Goal: Information Seeking & Learning: Learn about a topic

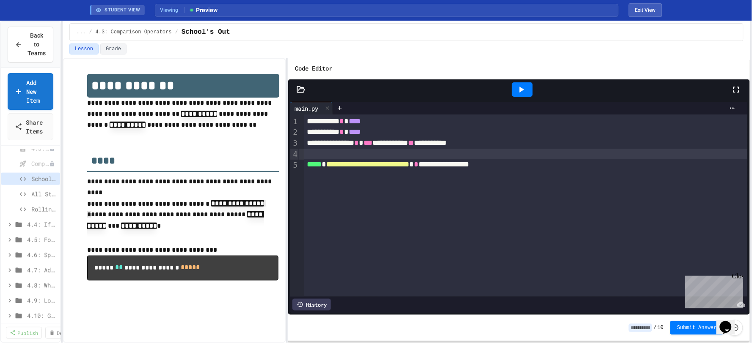
click at [392, 64] on div "Code Editor" at bounding box center [518, 68] width 461 height 21
click at [391, 52] on div "Lesson Grade" at bounding box center [406, 49] width 674 height 11
click at [601, 7] on button "Exit View" at bounding box center [645, 10] width 33 height 14
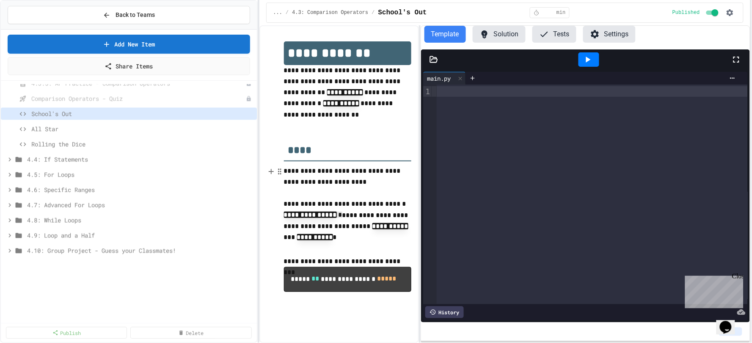
click at [227, 145] on div "**********" at bounding box center [376, 171] width 752 height 343
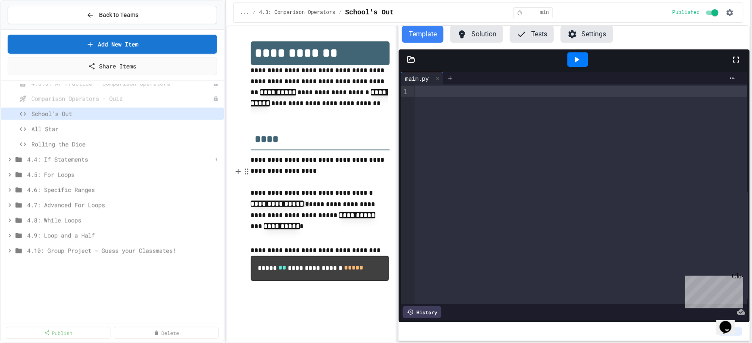
click at [10, 156] on icon at bounding box center [10, 160] width 8 height 8
click at [9, 157] on icon at bounding box center [10, 160] width 8 height 8
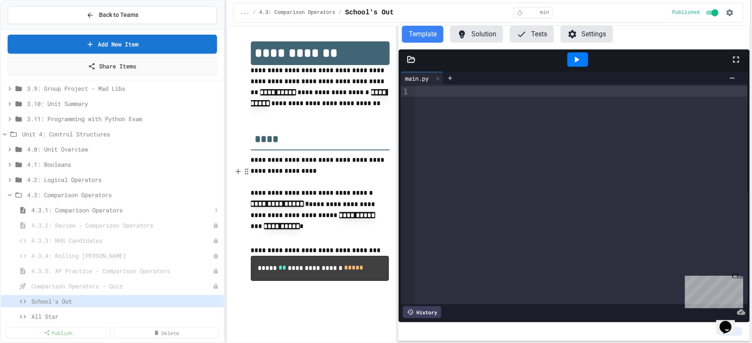
scroll to position [141, 0]
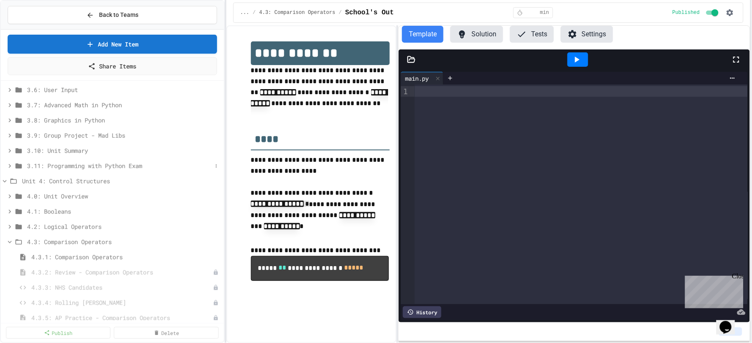
click at [8, 162] on icon at bounding box center [10, 166] width 8 height 8
click at [8, 165] on icon at bounding box center [10, 166] width 4 height 3
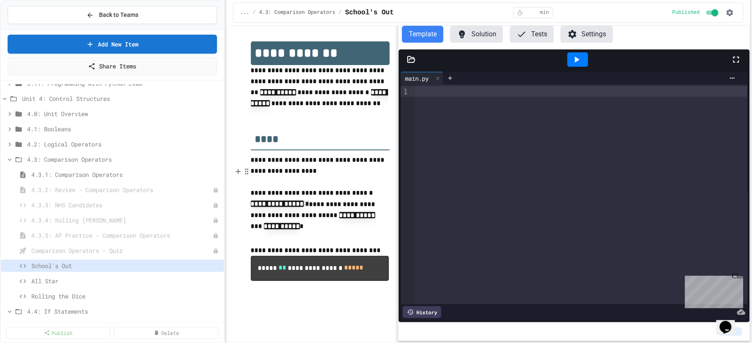
scroll to position [235, 0]
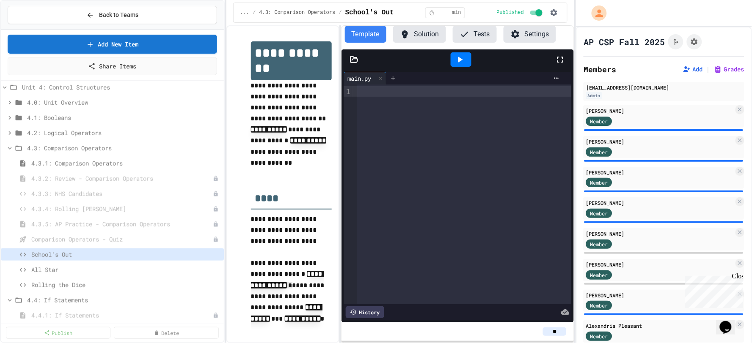
click at [552, 161] on div "**********" at bounding box center [376, 171] width 752 height 343
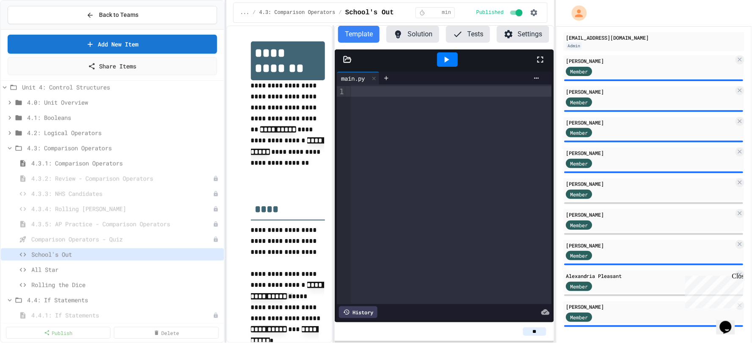
scroll to position [51, 0]
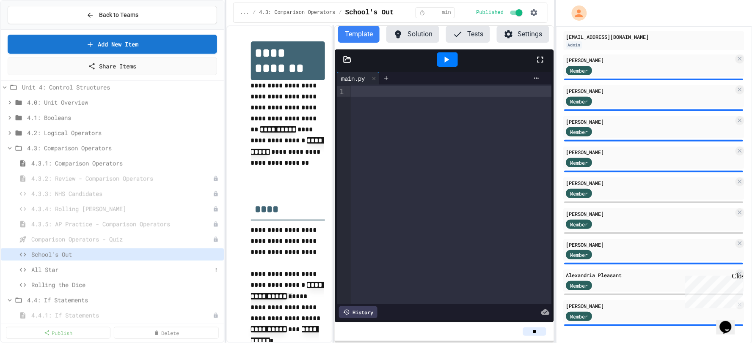
click at [63, 258] on span "All Star" at bounding box center [121, 270] width 181 height 9
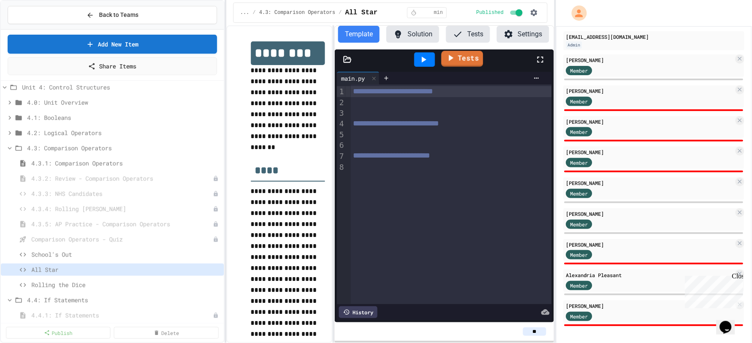
click at [479, 56] on link "Tests" at bounding box center [462, 59] width 42 height 16
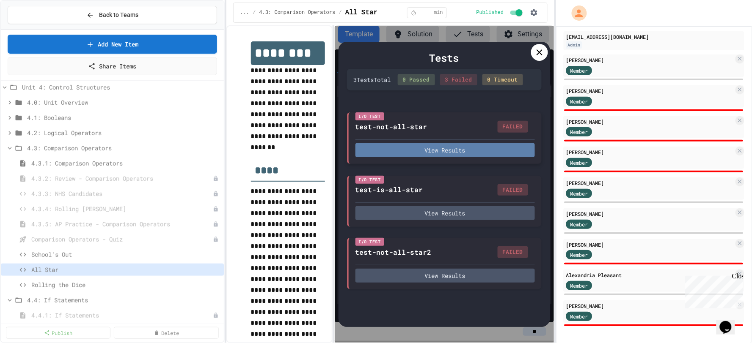
click at [433, 153] on button "View Results" at bounding box center [444, 150] width 179 height 14
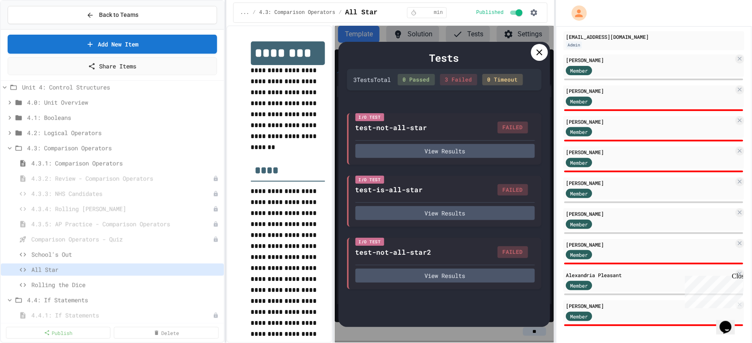
click at [434, 82] on div "0 Passed" at bounding box center [416, 80] width 37 height 12
click at [532, 55] on div at bounding box center [539, 52] width 17 height 17
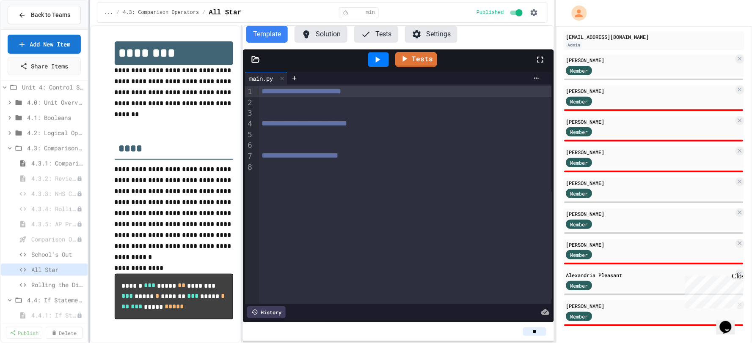
click at [87, 134] on div "**********" at bounding box center [376, 171] width 752 height 343
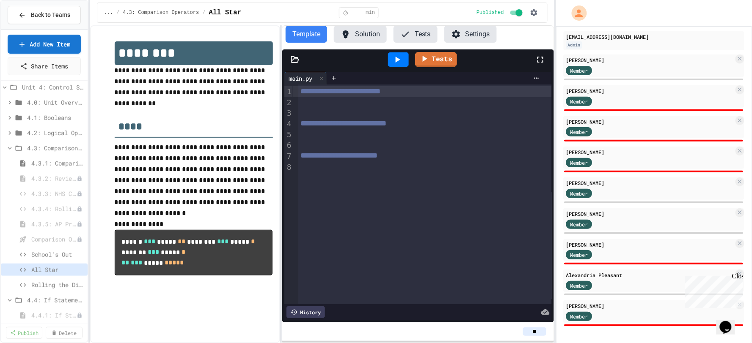
click at [283, 142] on div "**********" at bounding box center [322, 184] width 464 height 318
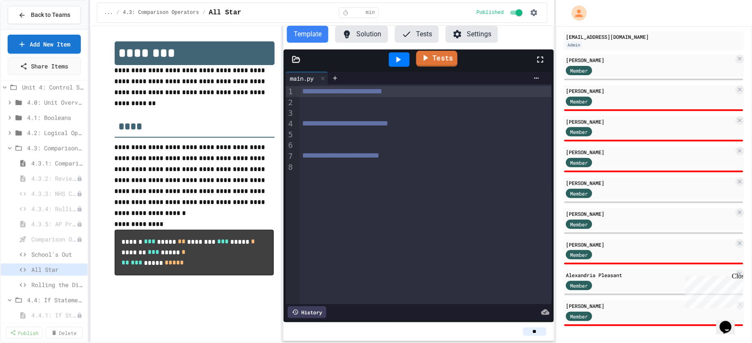
click at [450, 60] on link "Tests" at bounding box center [436, 59] width 41 height 16
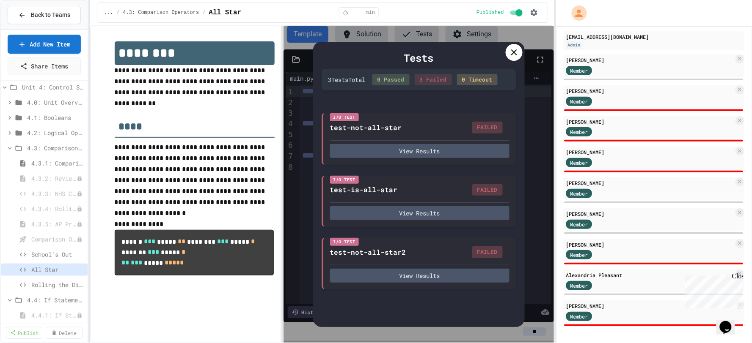
click at [511, 55] on icon at bounding box center [514, 52] width 10 height 10
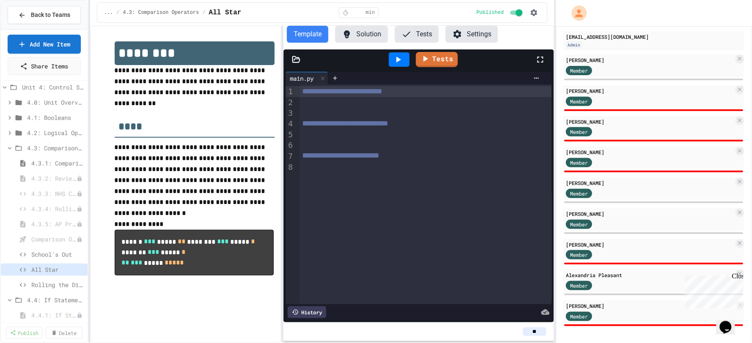
click at [420, 35] on button "Tests" at bounding box center [417, 34] width 44 height 17
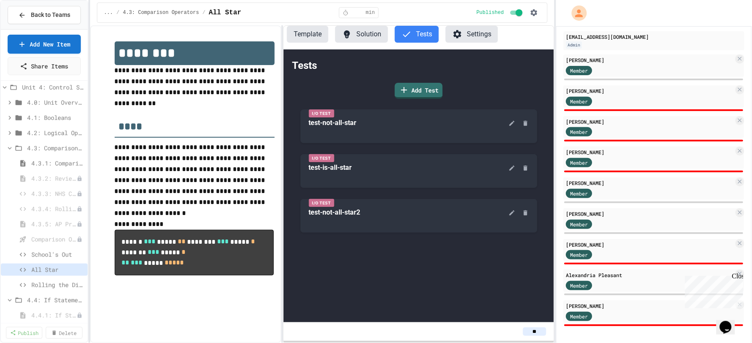
click at [308, 38] on button "Template" at bounding box center [307, 34] width 41 height 17
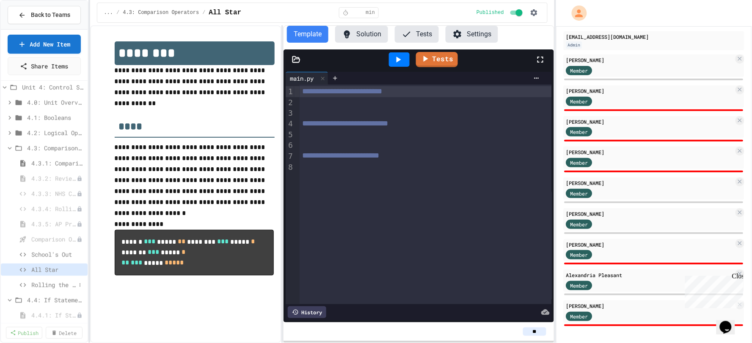
click at [47, 258] on span "Rolling the Dice" at bounding box center [53, 285] width 44 height 9
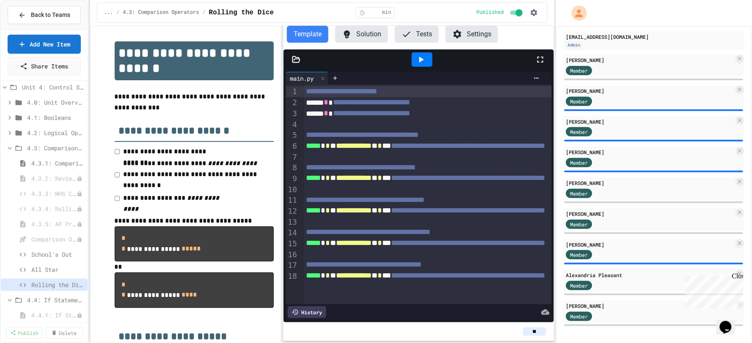
click at [526, 40] on div "Template Solution Tests Settings" at bounding box center [418, 34] width 270 height 17
click at [9, 147] on icon at bounding box center [10, 149] width 8 height 8
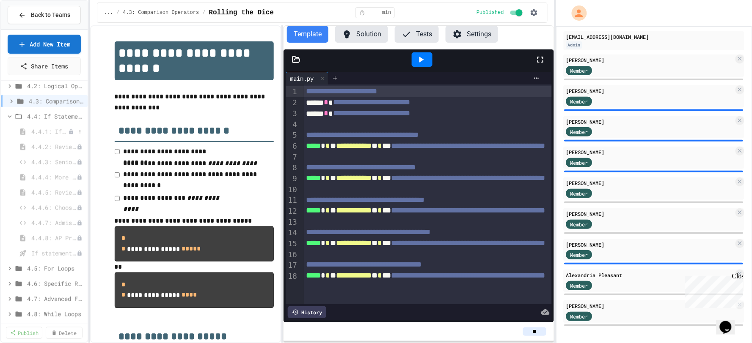
click at [36, 132] on span "4.4.1: If Statements" at bounding box center [49, 131] width 37 height 9
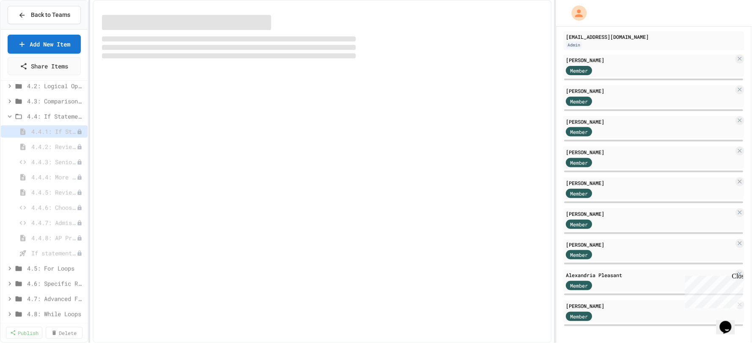
select select "***"
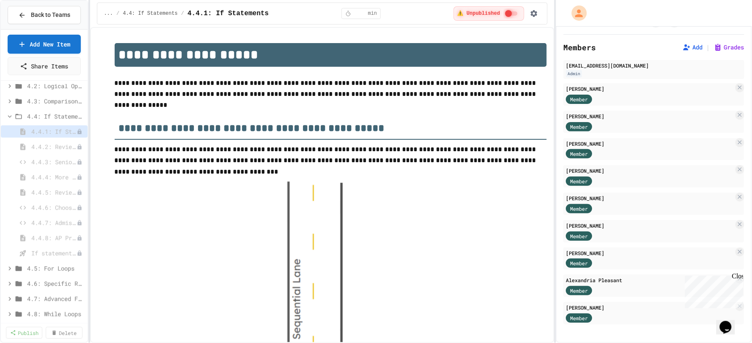
scroll to position [20, 0]
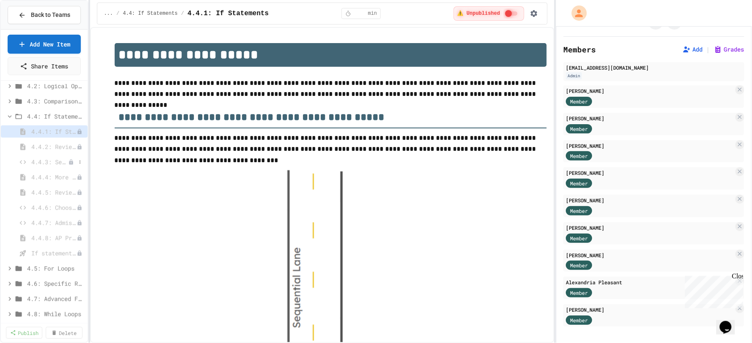
click at [37, 162] on span "4.4.3: Seniors Only" at bounding box center [49, 162] width 37 height 9
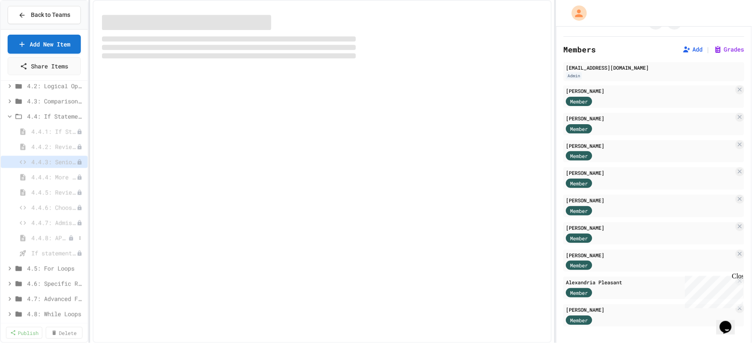
scroll to position [51, 0]
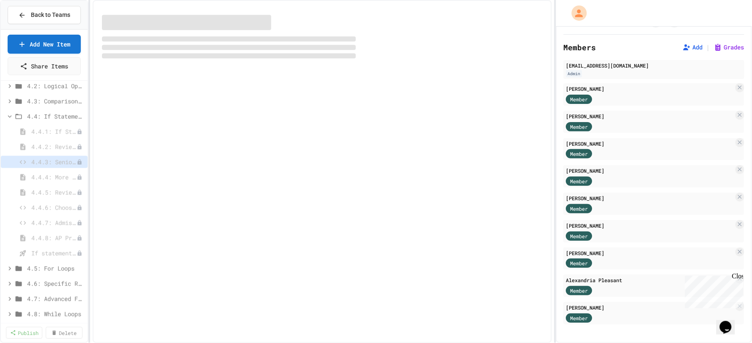
select select "*******"
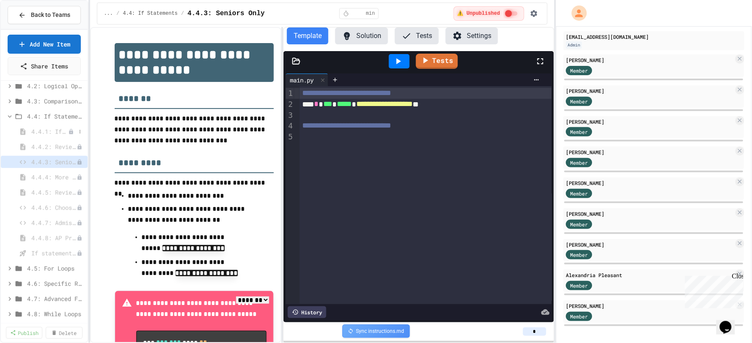
click at [42, 132] on span "4.4.1: If Statements" at bounding box center [49, 131] width 37 height 9
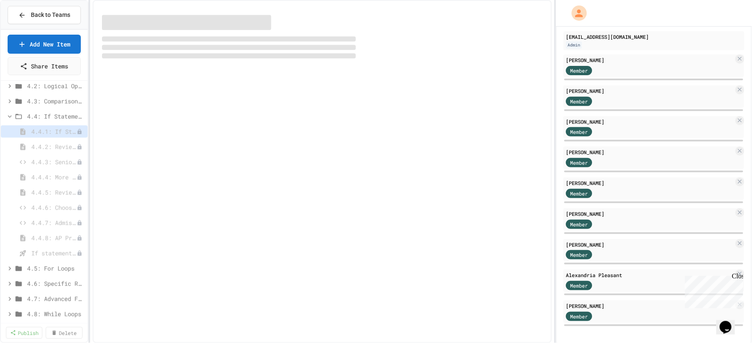
select select "***"
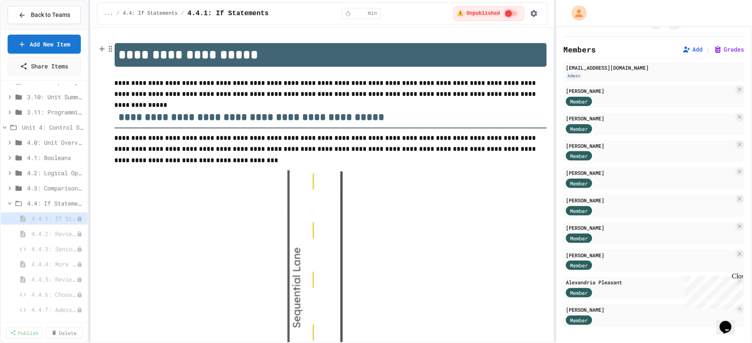
scroll to position [188, 0]
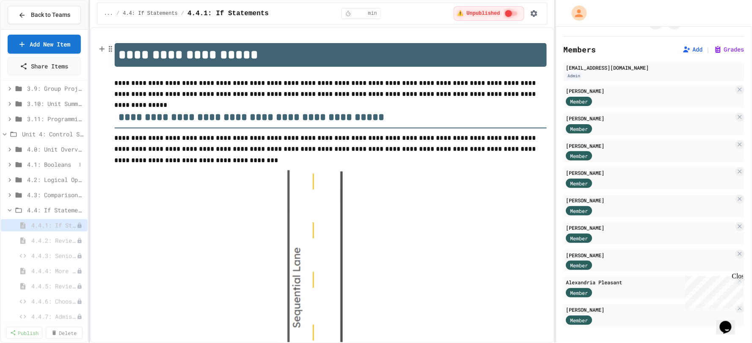
click at [48, 170] on div "4.1: Booleans" at bounding box center [44, 165] width 87 height 12
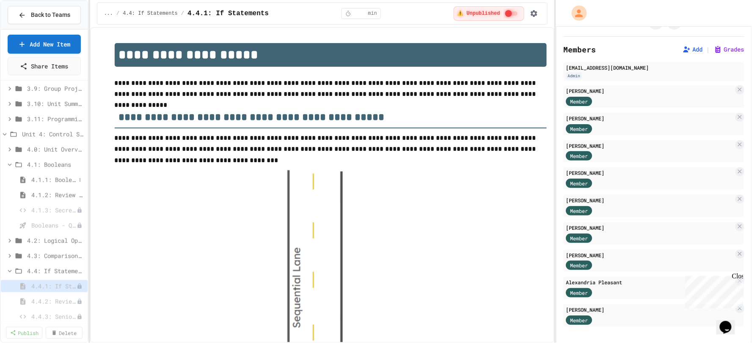
click at [59, 176] on span "4.1.1: Booleans" at bounding box center [53, 180] width 44 height 9
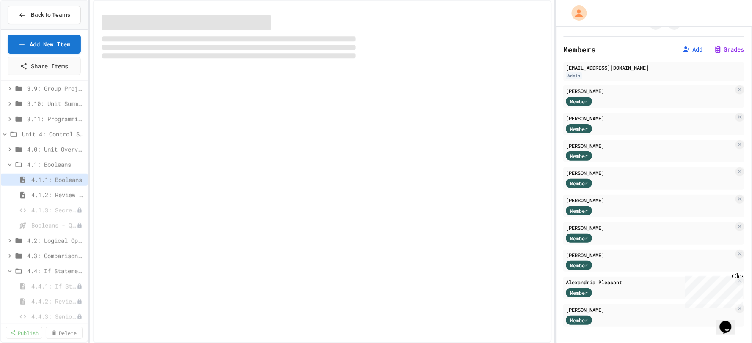
select select "***"
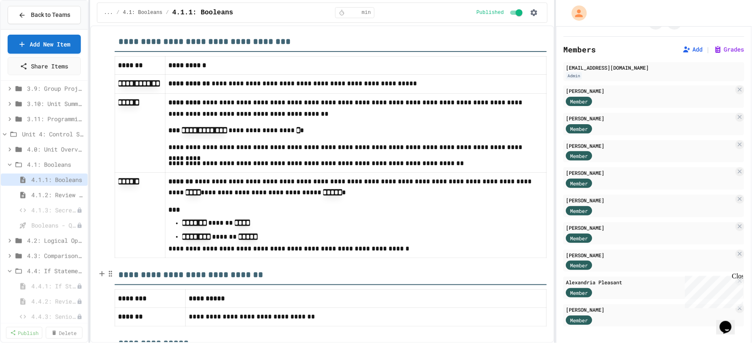
scroll to position [2814, 0]
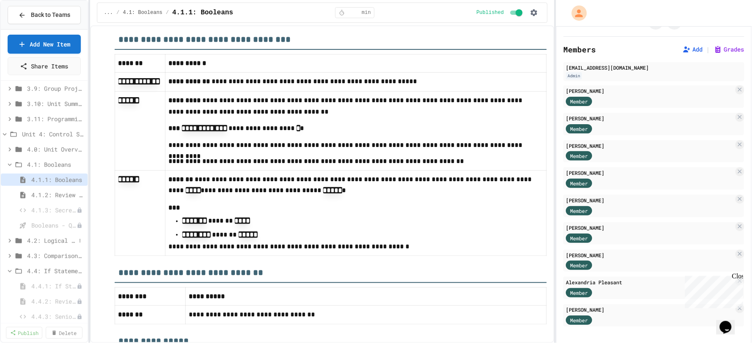
click at [44, 243] on span "4.2: Logical Operators" at bounding box center [51, 240] width 49 height 9
click at [44, 254] on span "4.2.1: Logical Operators" at bounding box center [53, 256] width 44 height 9
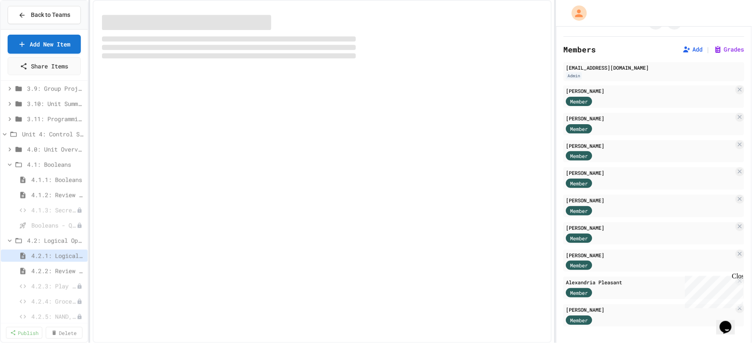
select select "***"
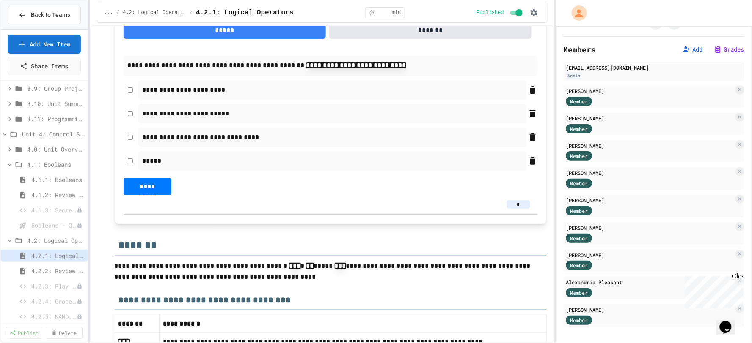
scroll to position [5212, 0]
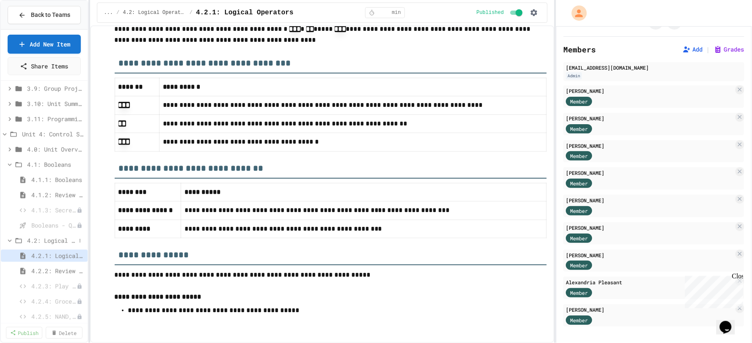
click at [6, 240] on icon at bounding box center [10, 241] width 8 height 8
click at [9, 255] on icon at bounding box center [10, 257] width 8 height 8
click at [58, 258] on span "4.3.1: Comparison Operators" at bounding box center [53, 271] width 44 height 9
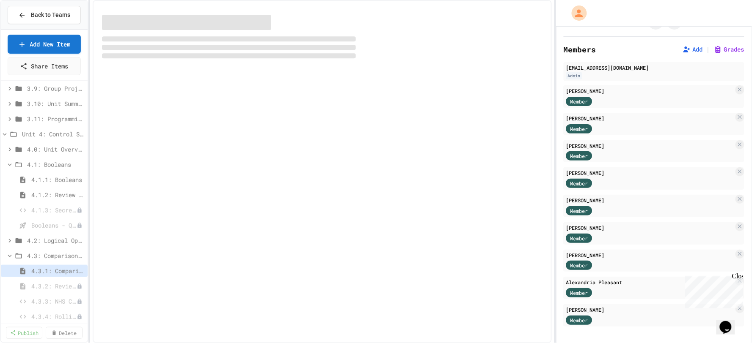
select select "***"
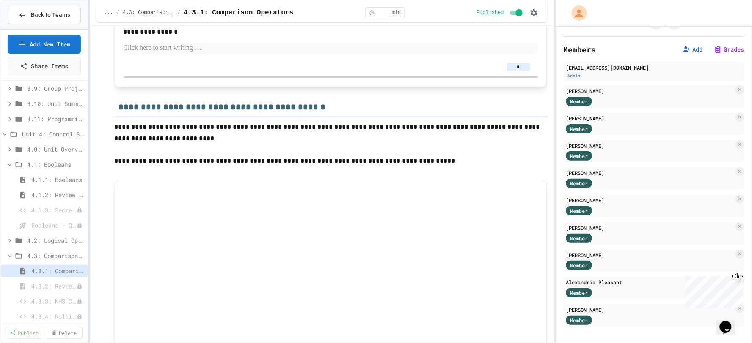
scroll to position [2247, 0]
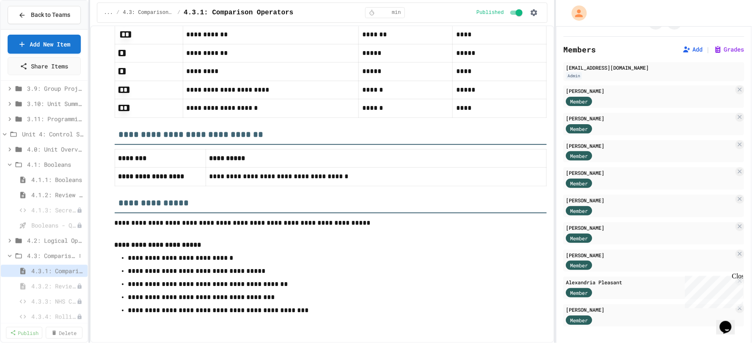
click at [10, 254] on icon at bounding box center [10, 257] width 8 height 8
click at [10, 162] on icon at bounding box center [10, 165] width 8 height 8
click at [36, 222] on span "4.4.1: If Statements" at bounding box center [49, 225] width 37 height 9
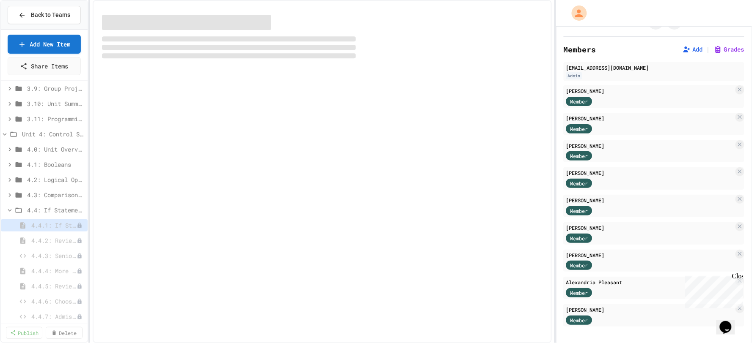
select select "***"
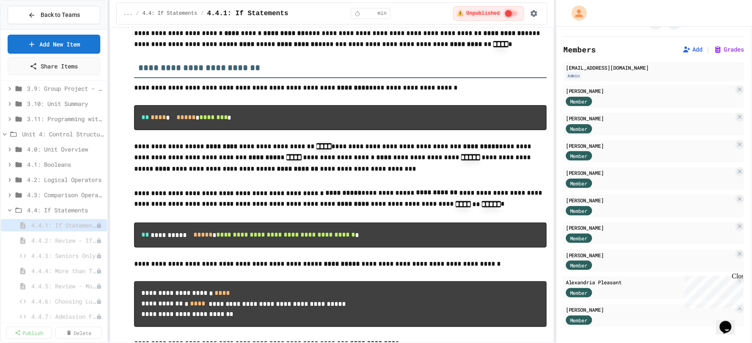
scroll to position [1728, 0]
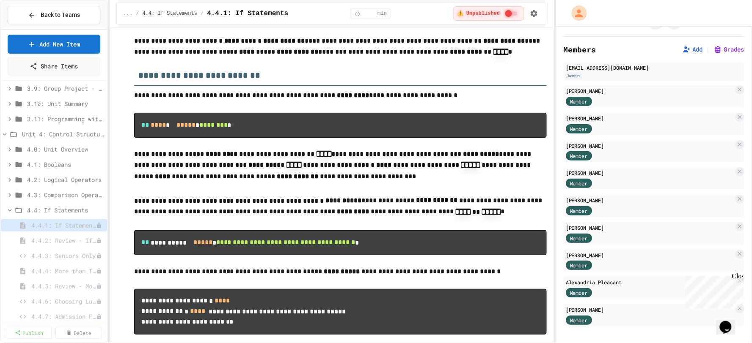
click at [110, 216] on div "**********" at bounding box center [376, 171] width 752 height 343
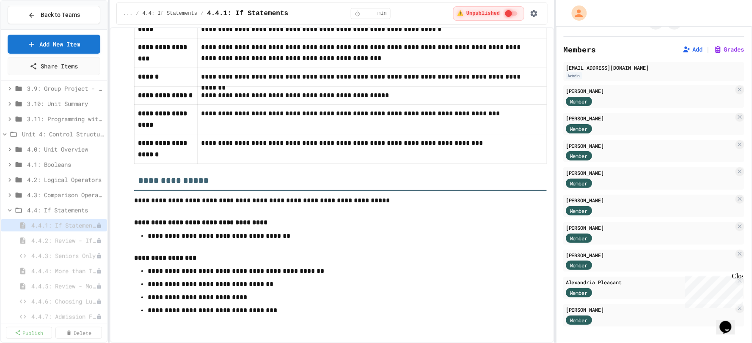
scroll to position [4137, 0]
click at [53, 243] on span "4.4.2: Review - If Statements" at bounding box center [59, 240] width 56 height 9
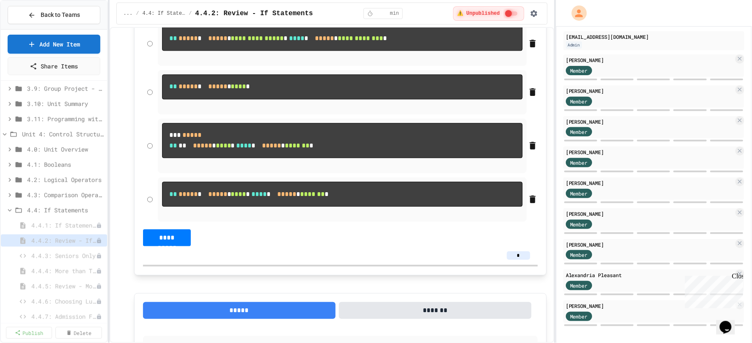
scroll to position [658, 0]
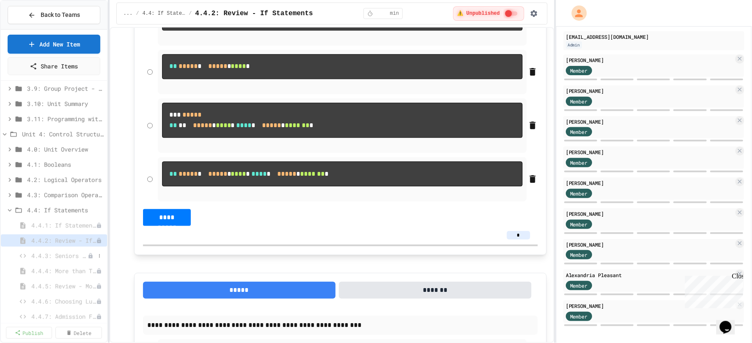
click at [69, 256] on span "4.4.3: Seniors Only" at bounding box center [59, 256] width 56 height 9
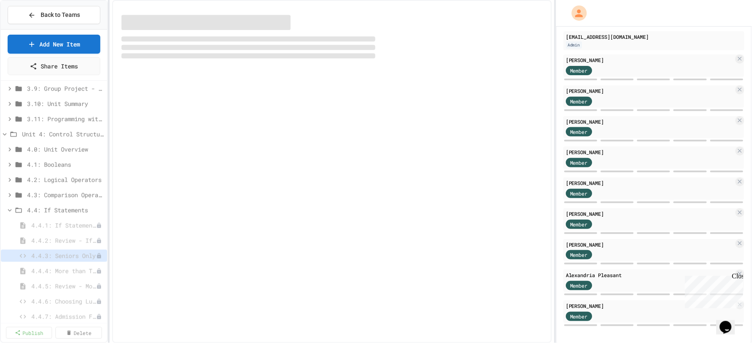
select select "*******"
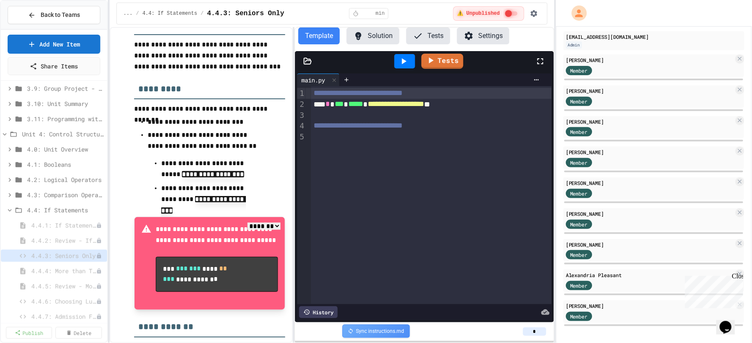
scroll to position [133, 0]
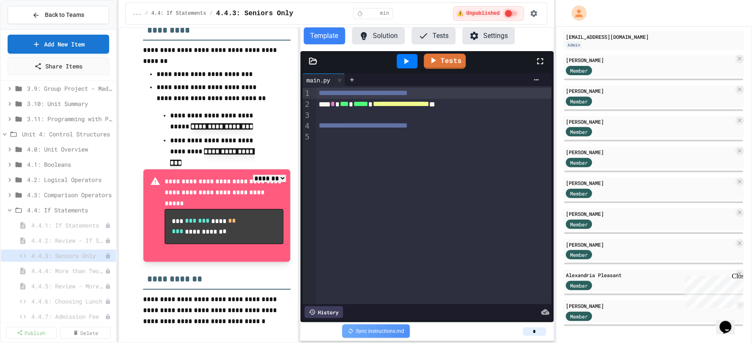
click at [119, 253] on div "**********" at bounding box center [376, 171] width 752 height 343
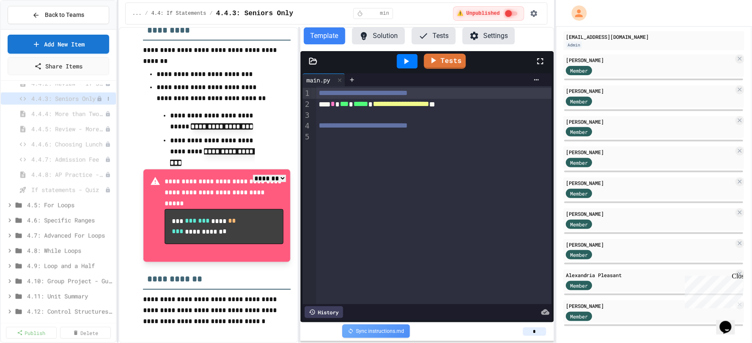
scroll to position [329, 0]
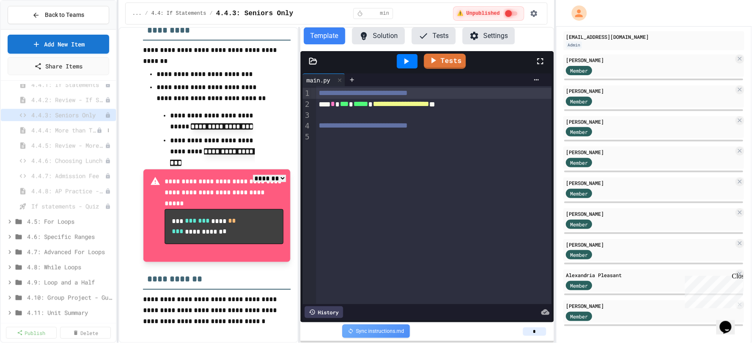
click at [66, 128] on span "4.4.4: More than Two Choices" at bounding box center [63, 130] width 65 height 9
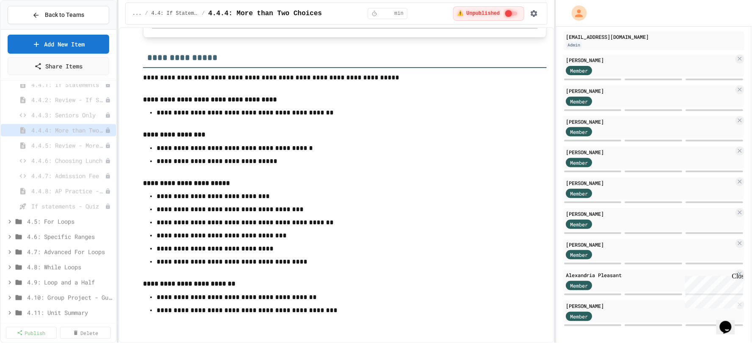
scroll to position [5394, 0]
click at [63, 145] on span "4.4.5: Review - More than Two Choices" at bounding box center [63, 145] width 65 height 9
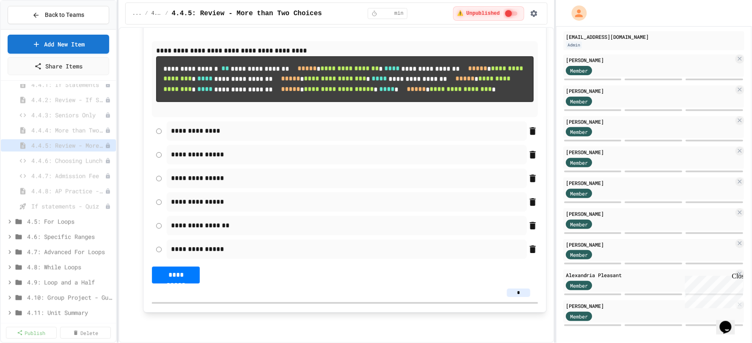
scroll to position [863, 0]
click at [57, 159] on span "4.4.6: Choosing Lunch" at bounding box center [63, 161] width 65 height 9
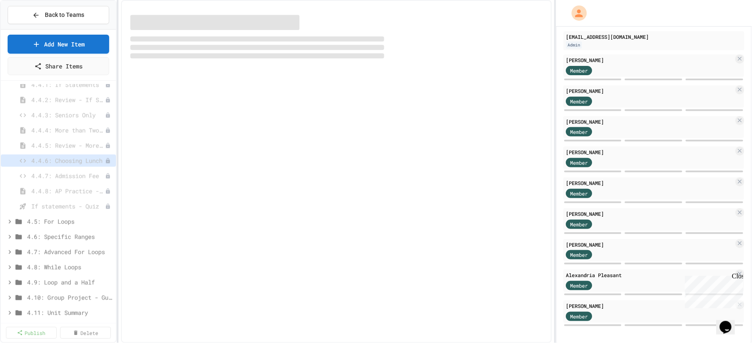
select select "*******"
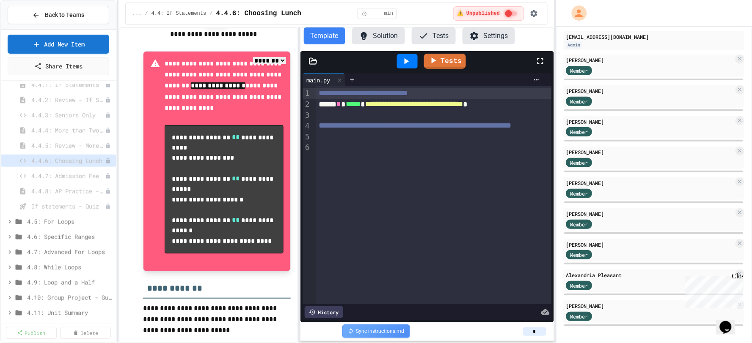
scroll to position [374, 0]
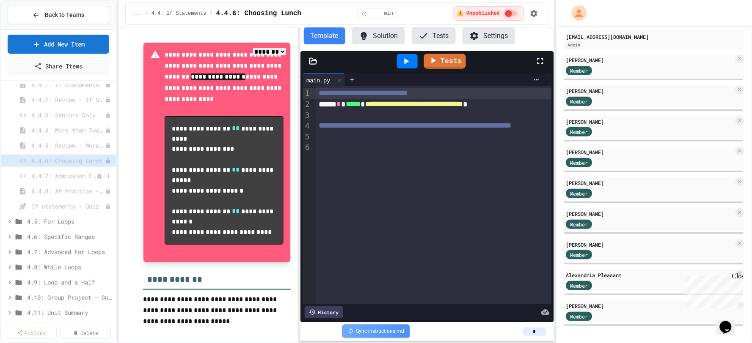
click at [67, 177] on span "4.4.7: Admission Fee" at bounding box center [63, 176] width 65 height 9
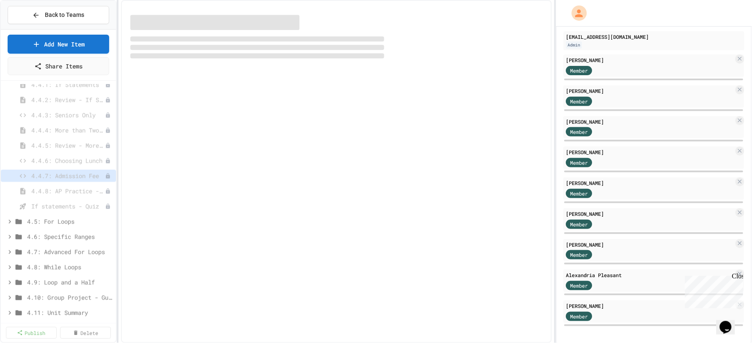
select select "*******"
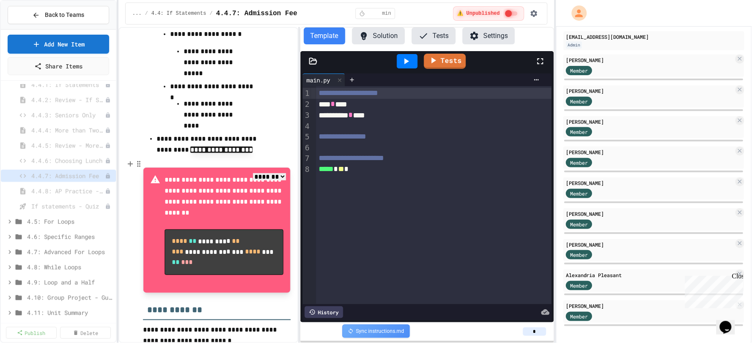
scroll to position [512, 0]
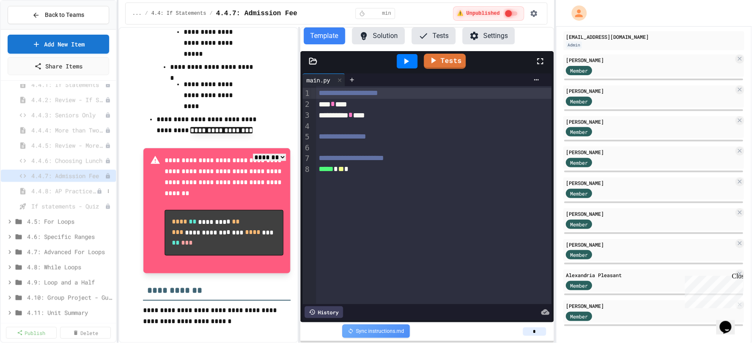
click at [58, 189] on span "4.4.8: AP Practice - If Statements" at bounding box center [63, 191] width 65 height 9
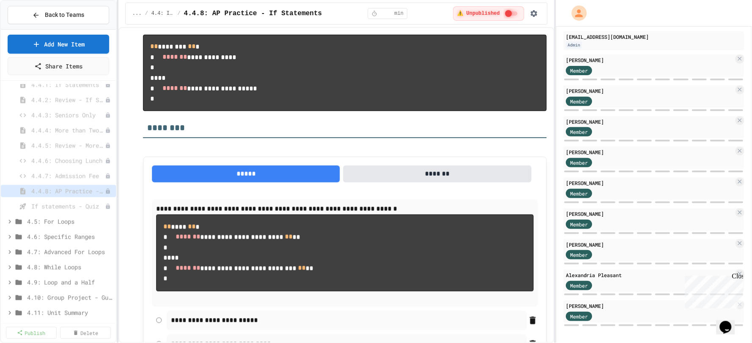
scroll to position [470, 0]
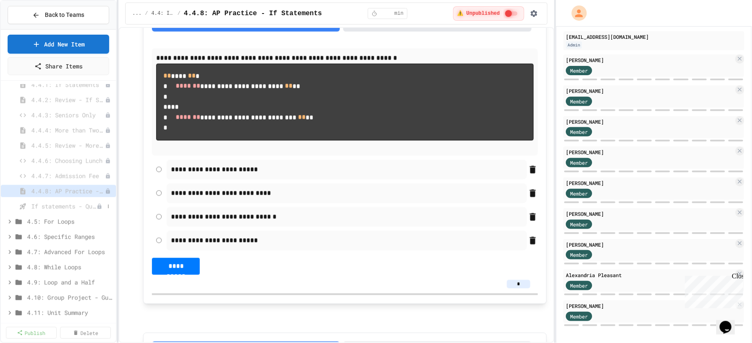
click at [66, 209] on span "If statements - Quiz" at bounding box center [63, 206] width 65 height 9
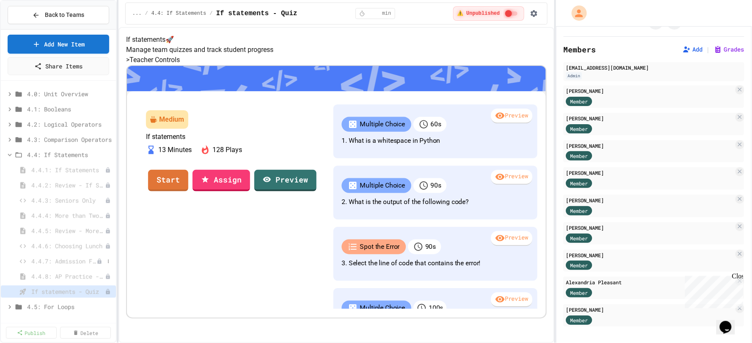
scroll to position [188, 0]
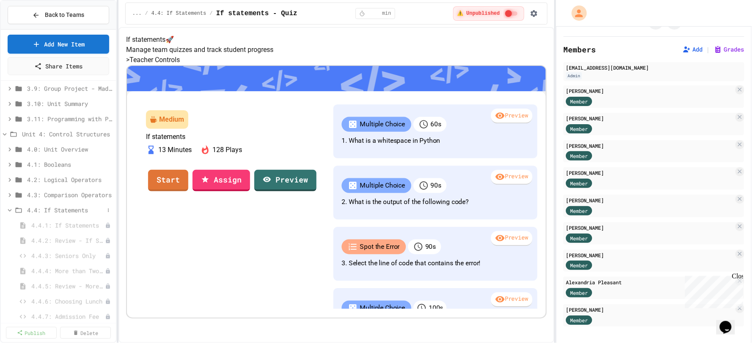
click at [10, 209] on icon at bounding box center [10, 210] width 4 height 3
click at [61, 164] on span "4.1: Booleans" at bounding box center [65, 164] width 77 height 9
click at [73, 182] on span "4.1.1: Booleans" at bounding box center [67, 180] width 73 height 9
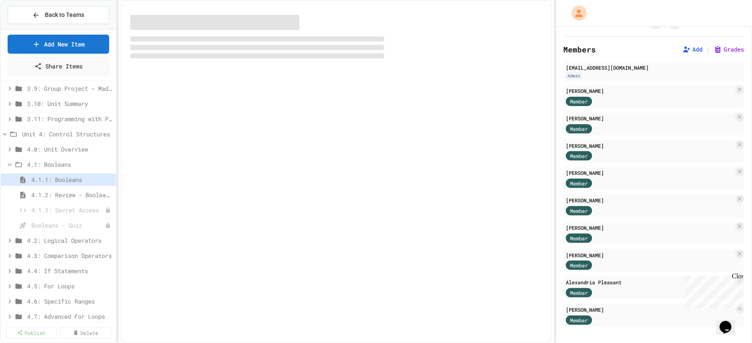
select select "***"
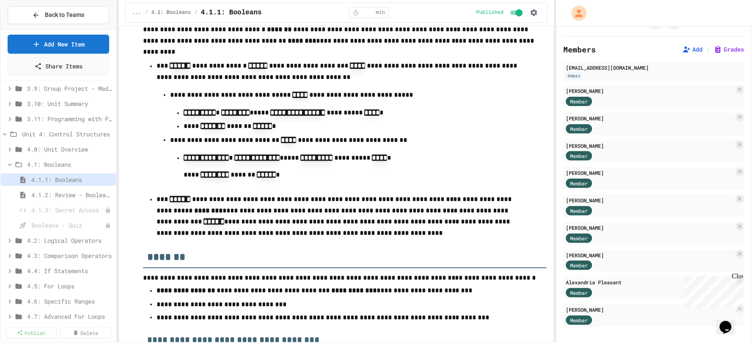
scroll to position [2805, 0]
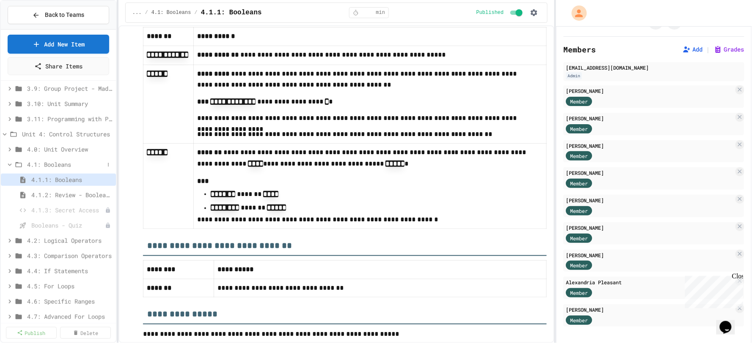
click at [25, 162] on div "4.1: Booleans" at bounding box center [58, 165] width 115 height 12
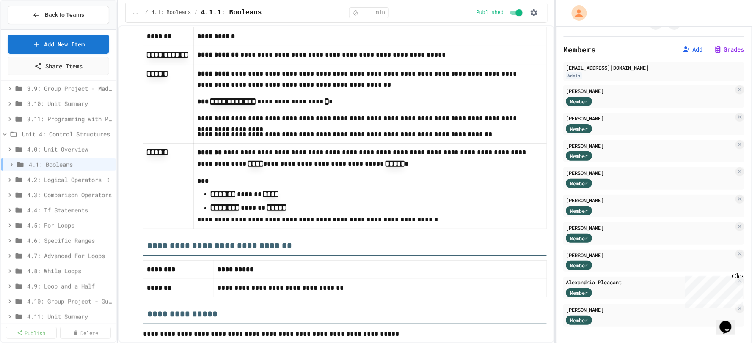
click at [55, 183] on span "4.2: Logical Operators" at bounding box center [65, 180] width 77 height 9
click at [58, 197] on span "4.2.1: Logical Operators" at bounding box center [67, 195] width 73 height 9
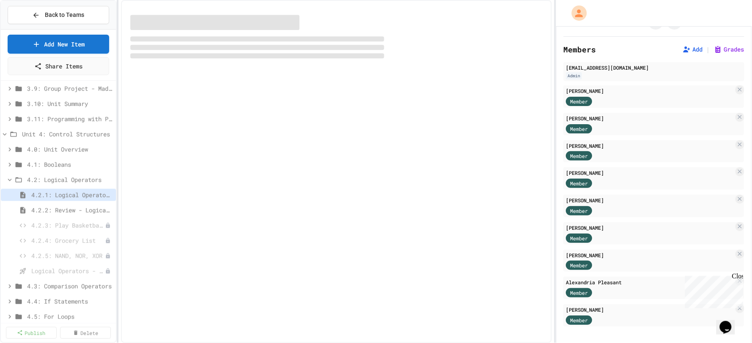
select select "***"
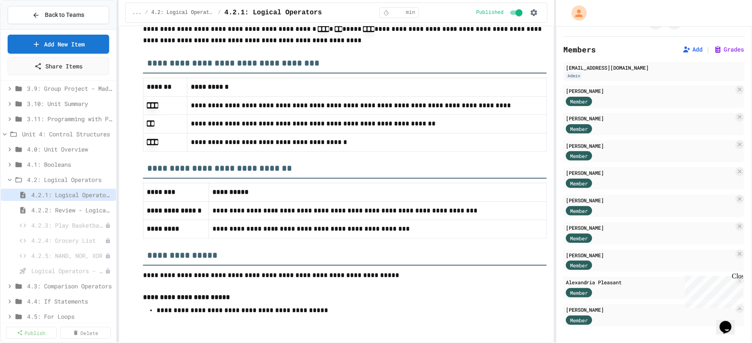
scroll to position [5230, 0]
click at [58, 258] on div "4.3: Comparison Operators" at bounding box center [58, 286] width 115 height 12
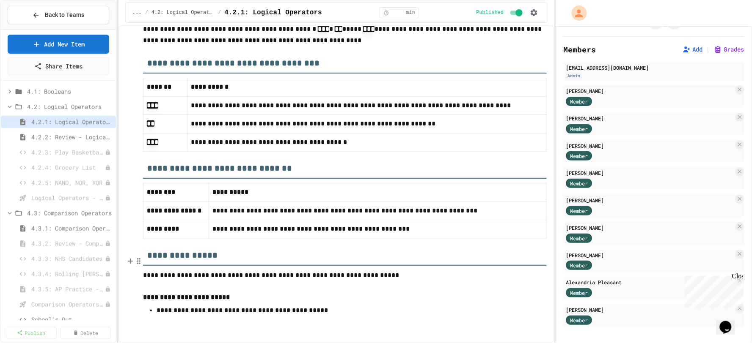
scroll to position [282, 0]
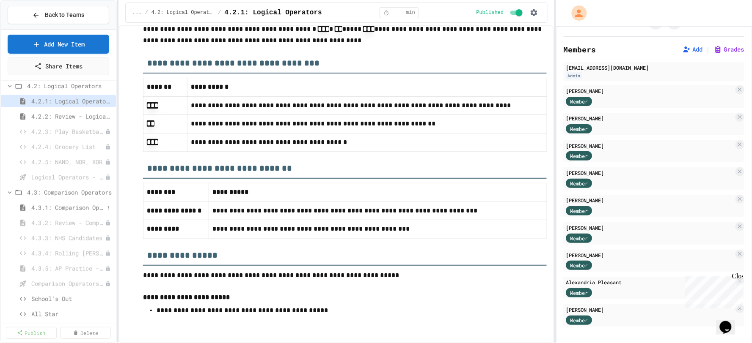
click at [62, 212] on span "4.3.1: Comparison Operators" at bounding box center [67, 207] width 73 height 9
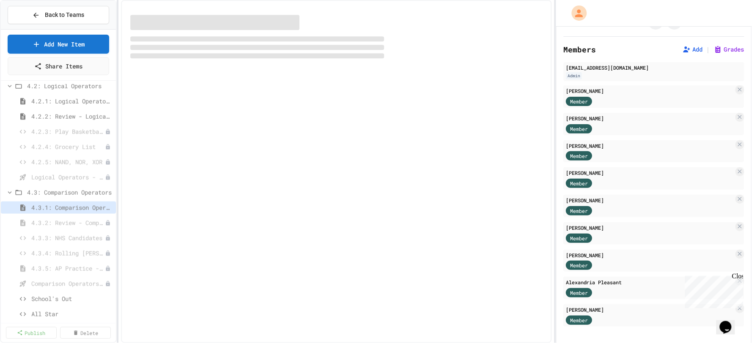
select select "***"
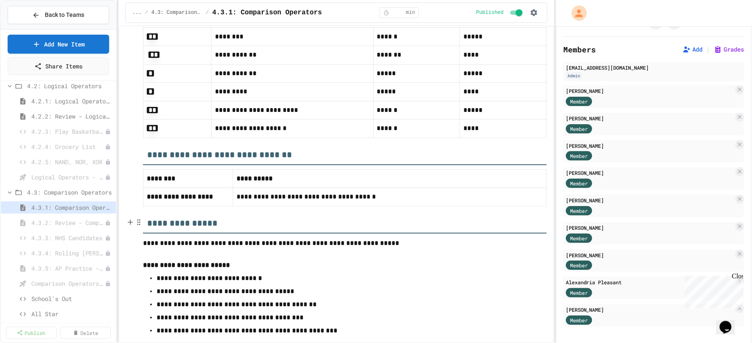
scroll to position [2200, 0]
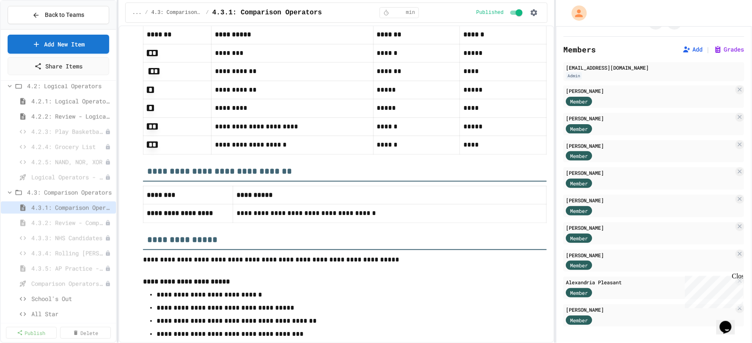
drag, startPoint x: 69, startPoint y: 222, endPoint x: 86, endPoint y: 216, distance: 18.9
click at [69, 222] on span "4.3.2: Review - Comparison Operators" at bounding box center [68, 223] width 74 height 9
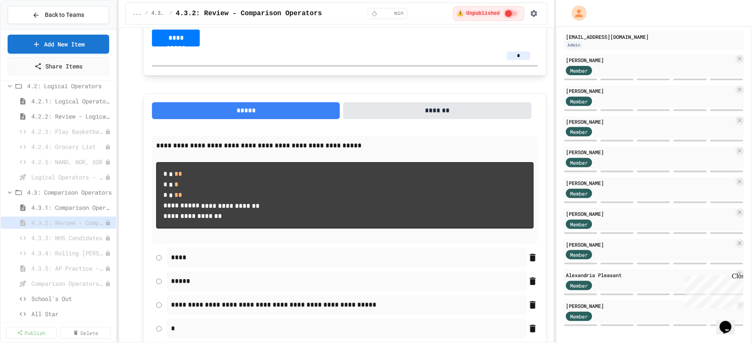
scroll to position [1084, 0]
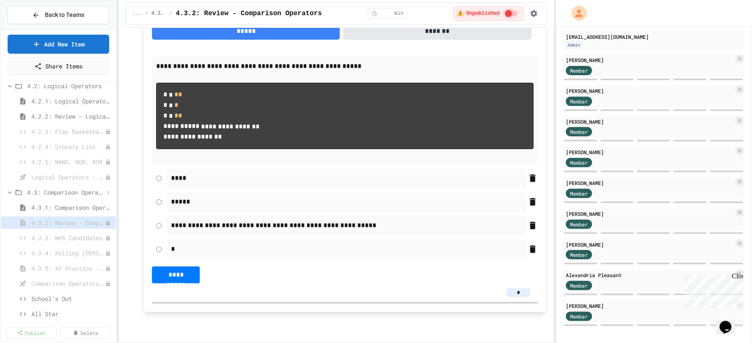
click at [7, 191] on icon at bounding box center [10, 193] width 8 height 8
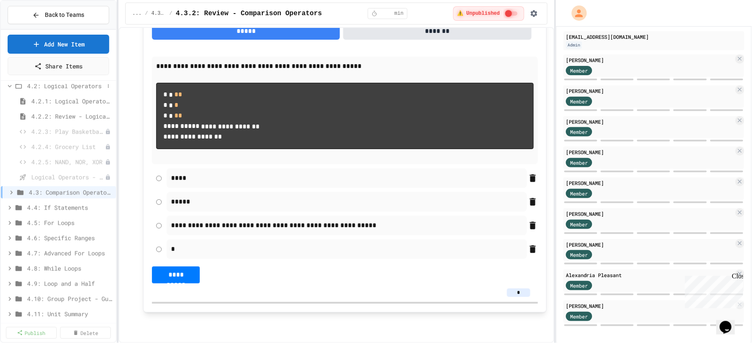
click at [8, 86] on icon at bounding box center [10, 86] width 8 height 8
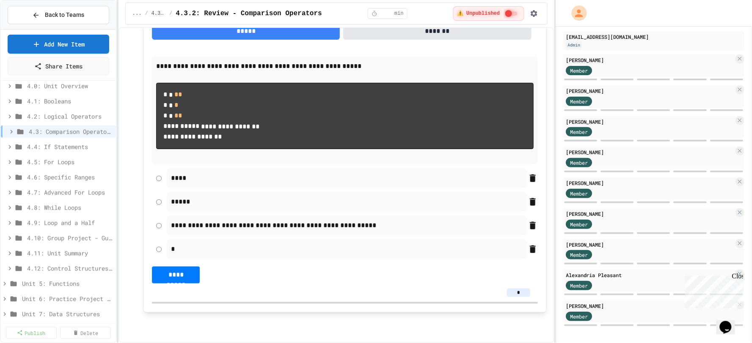
scroll to position [235, 0]
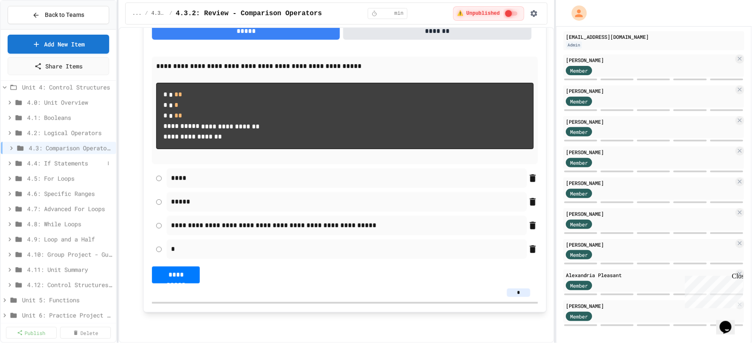
click at [52, 162] on span "4.4: If Statements" at bounding box center [65, 163] width 77 height 9
click at [61, 176] on span "4.4.1: If Statements" at bounding box center [63, 178] width 65 height 9
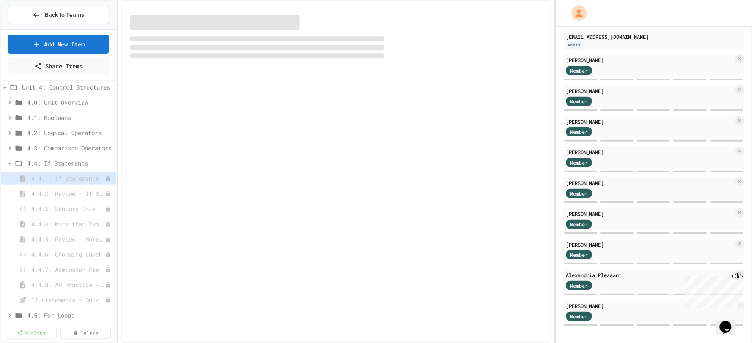
select select "***"
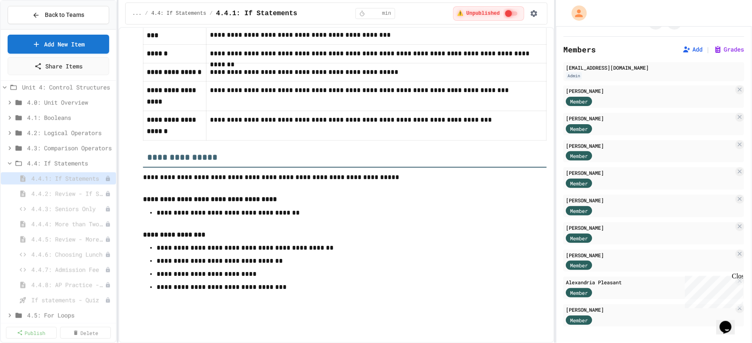
scroll to position [3999, 0]
